Goal: Find specific page/section: Find specific page/section

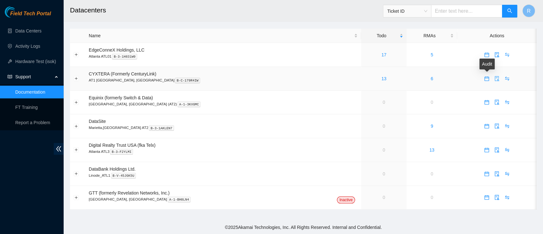
click at [492, 81] on button "button" at bounding box center [497, 78] width 10 height 10
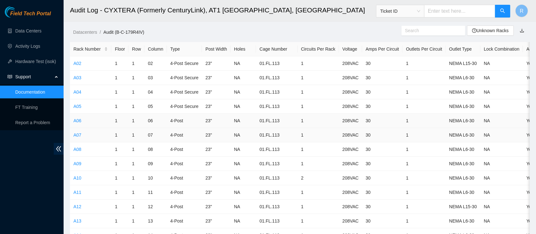
scroll to position [204, 0]
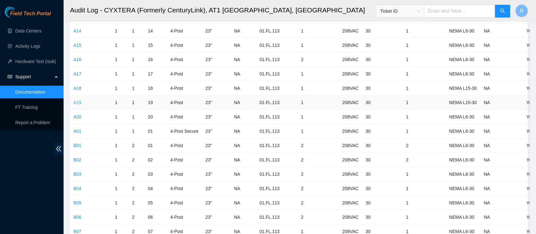
click at [76, 103] on link "A19" at bounding box center [77, 102] width 8 height 5
click at [77, 116] on link "A20" at bounding box center [77, 116] width 8 height 5
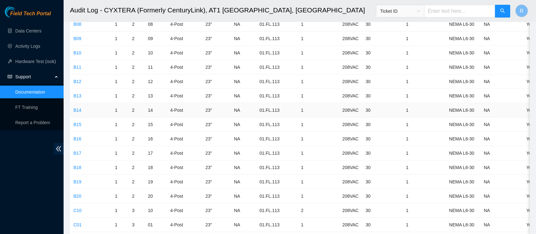
scroll to position [443, 0]
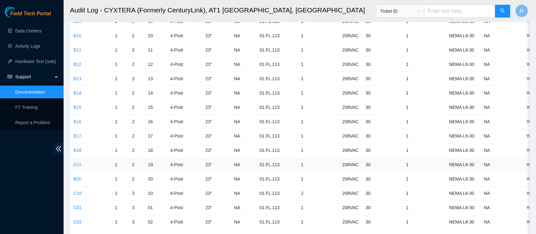
click at [76, 164] on link "B19" at bounding box center [77, 164] width 8 height 5
click at [79, 176] on link "B20" at bounding box center [77, 178] width 8 height 5
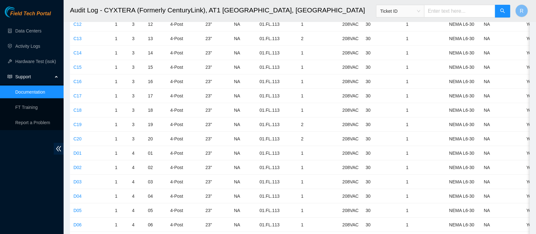
scroll to position [851, 0]
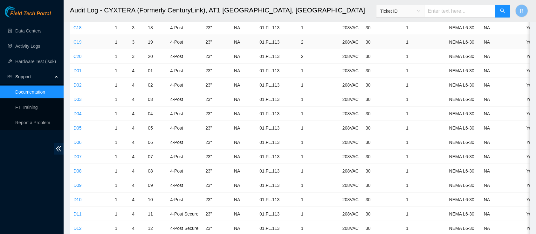
click at [76, 41] on link "C19" at bounding box center [77, 41] width 8 height 5
click at [77, 54] on link "C20" at bounding box center [77, 56] width 8 height 5
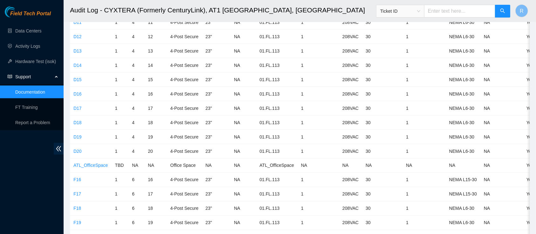
scroll to position [1056, 0]
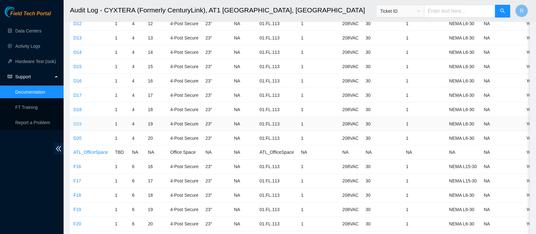
click at [79, 122] on link "D19" at bounding box center [77, 123] width 8 height 5
click at [78, 135] on link "D20" at bounding box center [77, 137] width 8 height 5
click at [77, 121] on link "D19" at bounding box center [77, 123] width 8 height 5
click at [77, 135] on link "D20" at bounding box center [77, 137] width 8 height 5
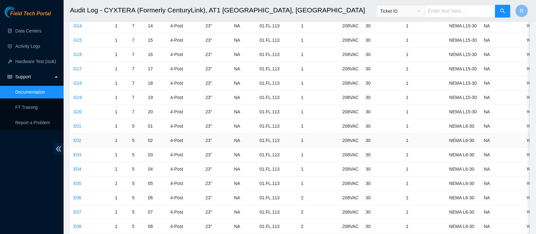
scroll to position [1873, 0]
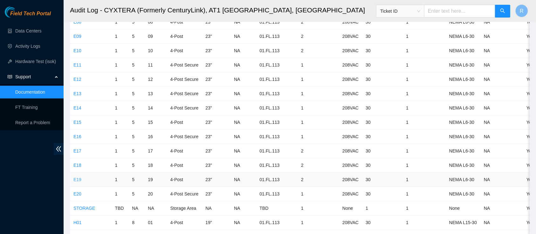
click at [77, 177] on link "E19" at bounding box center [77, 179] width 8 height 5
click at [78, 191] on link "E20" at bounding box center [77, 193] width 8 height 5
